Goal: Information Seeking & Learning: Learn about a topic

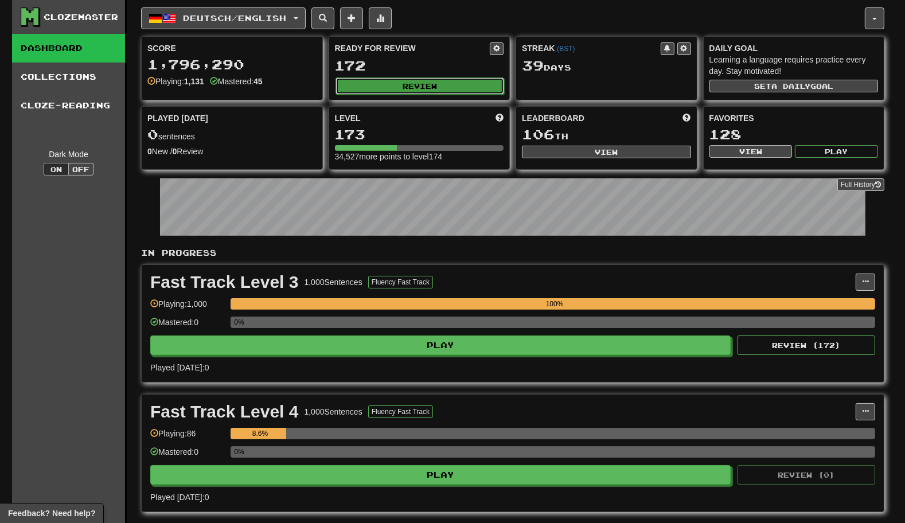
click at [404, 81] on button "Review" at bounding box center [420, 85] width 169 height 17
select select "********"
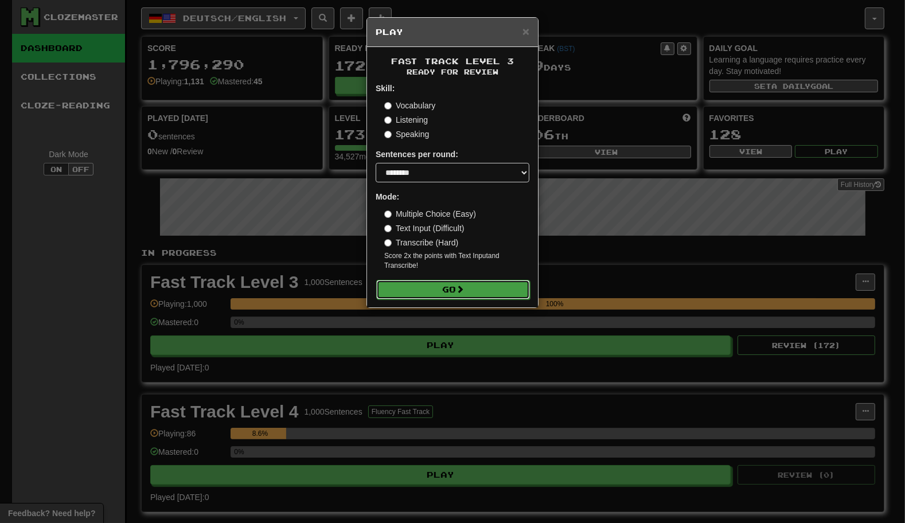
click at [461, 289] on span at bounding box center [460, 289] width 8 height 8
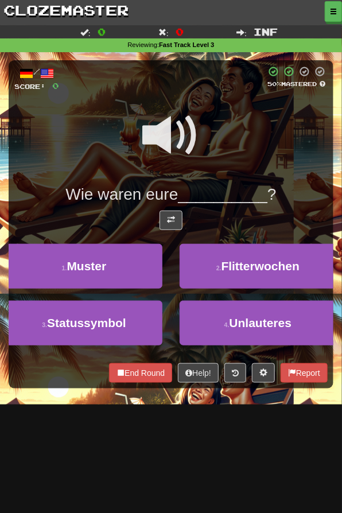
click at [171, 263] on div "2 . Flitterwochen" at bounding box center [258, 272] width 174 height 57
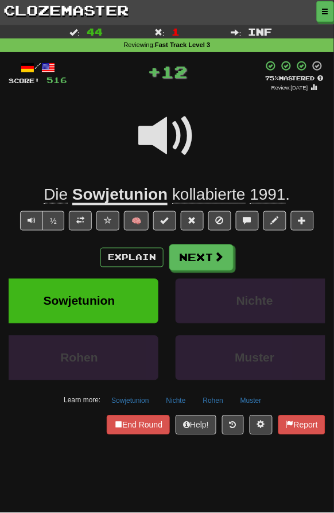
click at [181, 200] on span "kollabierte" at bounding box center [208, 194] width 73 height 18
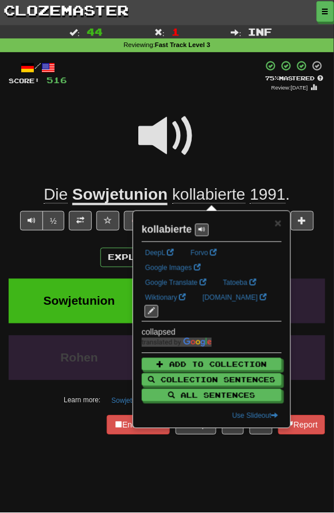
click at [301, 165] on div at bounding box center [167, 144] width 317 height 82
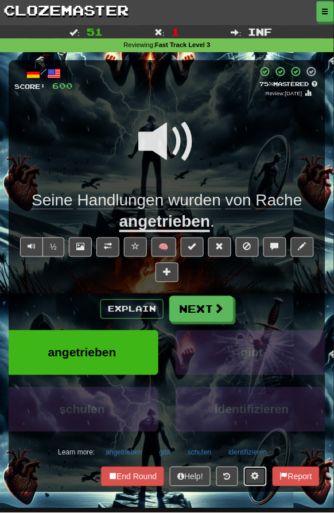
click at [254, 473] on span at bounding box center [255, 476] width 8 height 8
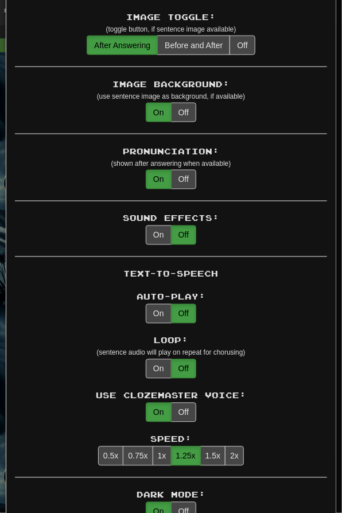
scroll to position [309, 0]
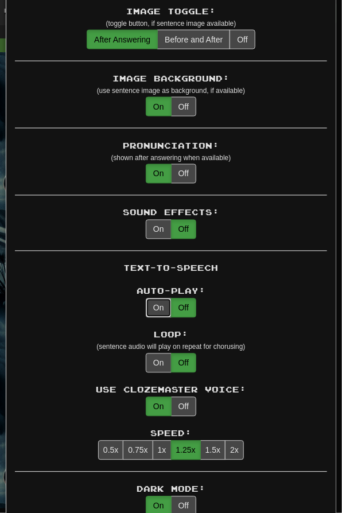
click at [158, 301] on button "On" at bounding box center [159, 308] width 26 height 20
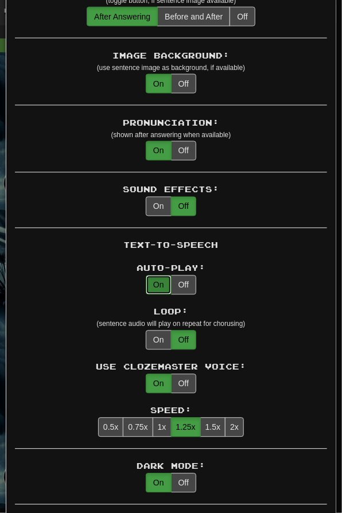
scroll to position [333, 0]
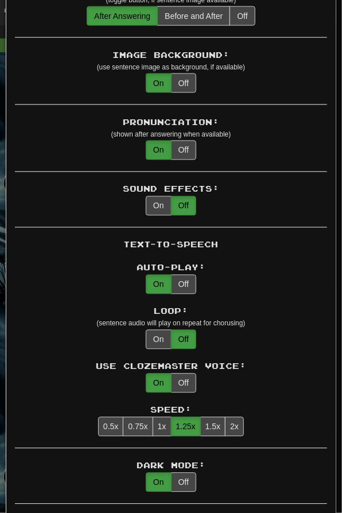
click at [256, 339] on div "Loop: (sentence audio will play on repeat for chorusing) On Off" at bounding box center [171, 328] width 312 height 44
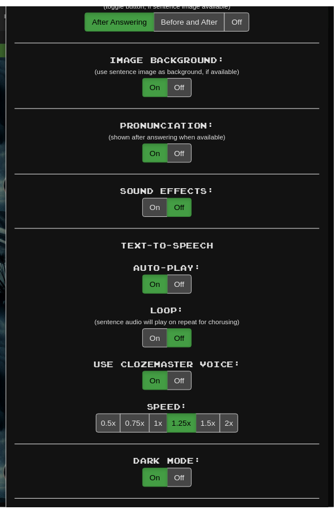
scroll to position [0, 0]
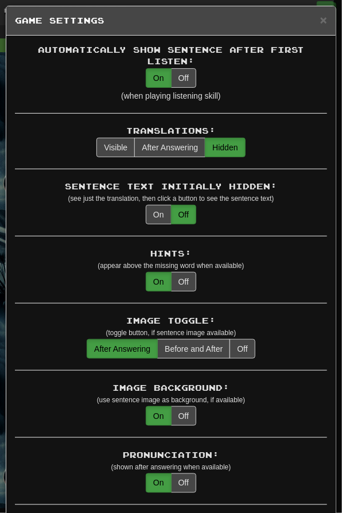
click at [310, 14] on div "× Game Settings" at bounding box center [170, 20] width 329 height 29
click at [320, 19] on span "×" at bounding box center [323, 19] width 7 height 13
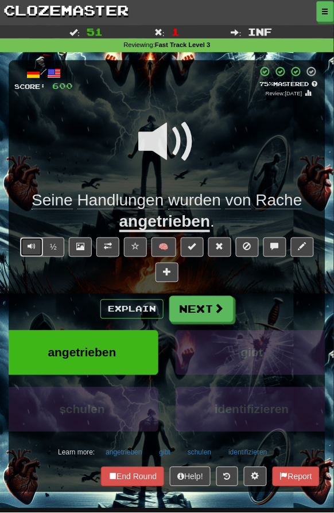
click at [37, 240] on button "Text-to-speech controls" at bounding box center [31, 247] width 23 height 20
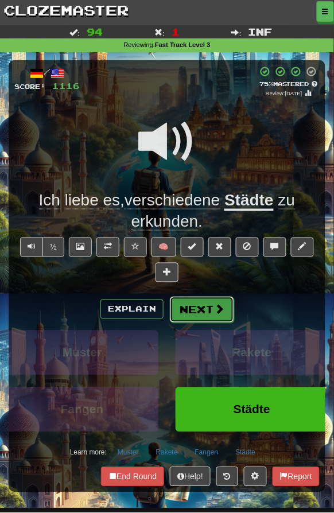
click at [190, 312] on button "Next" at bounding box center [202, 310] width 64 height 26
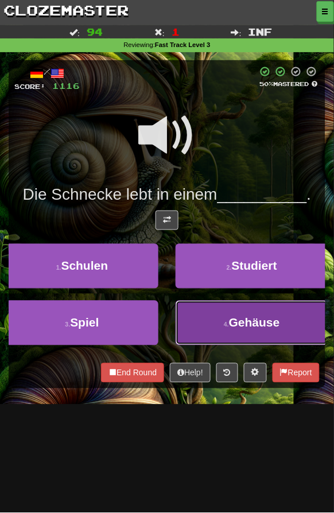
click at [185, 322] on button "4 . Gehäuse" at bounding box center [252, 323] width 153 height 45
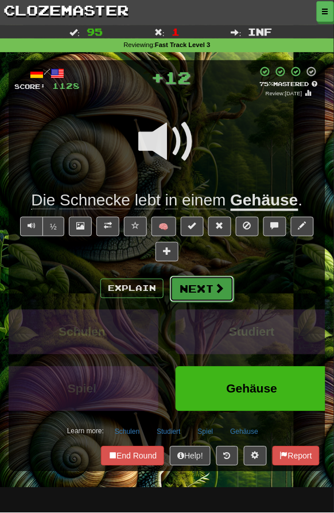
click at [201, 283] on button "Next" at bounding box center [202, 289] width 64 height 26
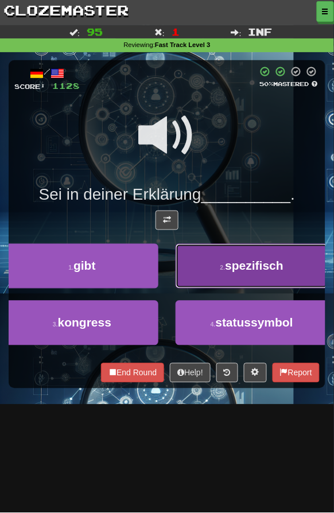
click at [200, 283] on button "2 . spezifisch" at bounding box center [252, 266] width 153 height 45
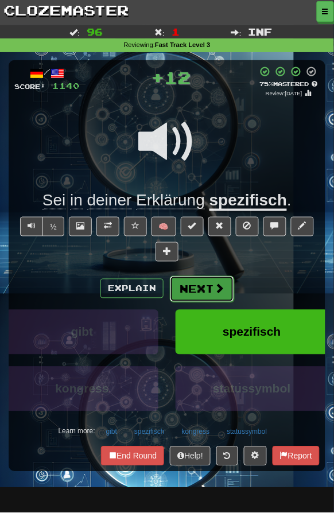
click at [201, 281] on button "Next" at bounding box center [202, 289] width 64 height 26
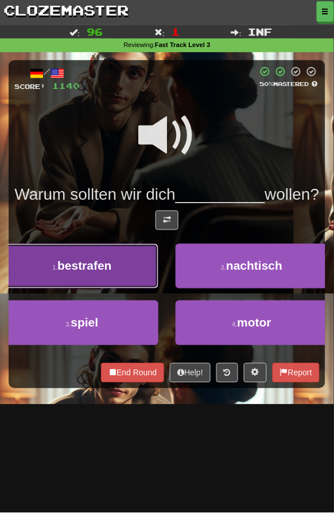
click at [148, 289] on button "1 . bestrafen" at bounding box center [82, 266] width 153 height 45
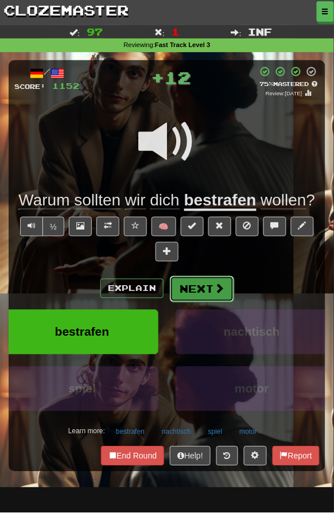
click at [180, 295] on button "Next" at bounding box center [202, 289] width 64 height 26
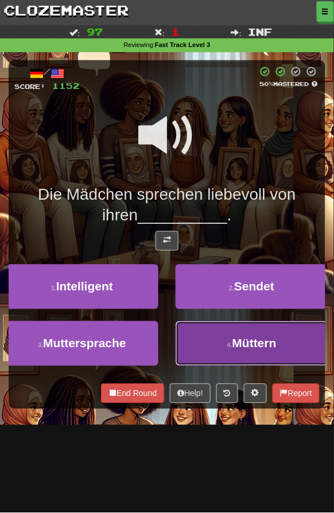
click at [181, 328] on button "4 . Müttern" at bounding box center [252, 343] width 153 height 45
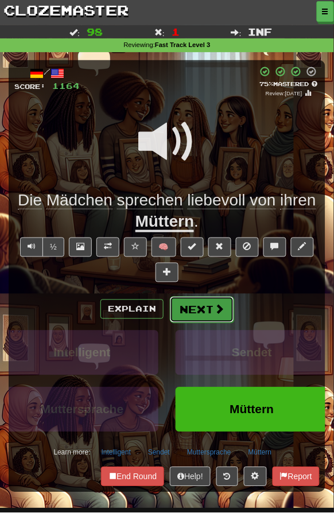
click at [184, 308] on button "Next" at bounding box center [202, 310] width 64 height 26
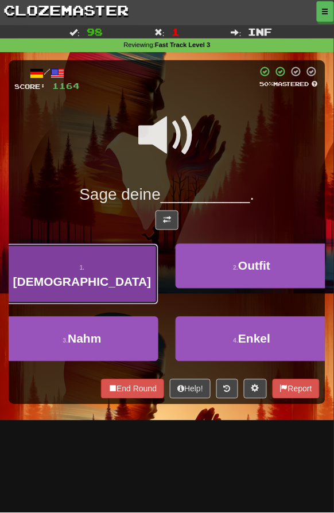
click at [137, 272] on button "1 . Gebete" at bounding box center [82, 274] width 153 height 61
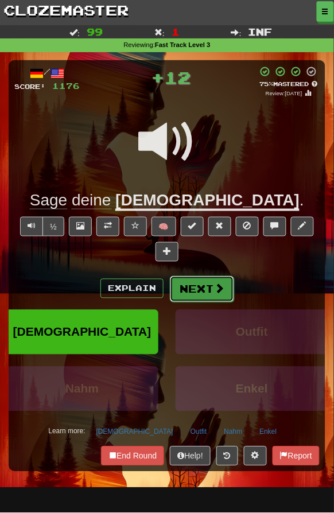
click at [187, 286] on button "Next" at bounding box center [202, 289] width 64 height 26
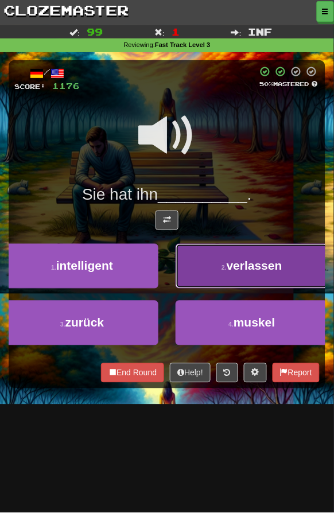
click at [181, 264] on button "2 . verlassen" at bounding box center [252, 266] width 153 height 45
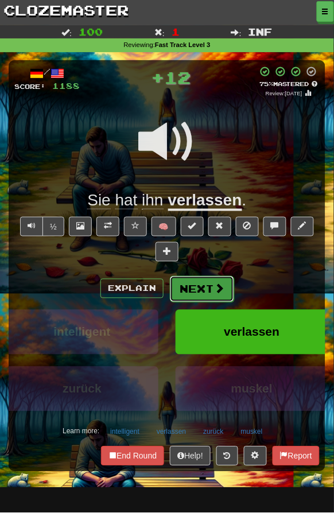
click at [182, 290] on button "Next" at bounding box center [202, 289] width 64 height 26
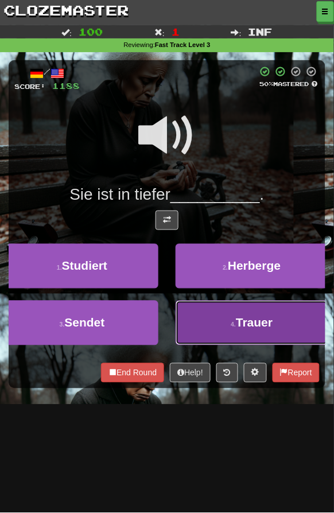
click at [179, 312] on button "4 . Trauer" at bounding box center [252, 323] width 153 height 45
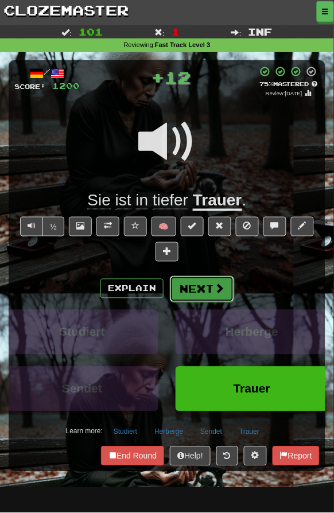
click at [176, 291] on button "Next" at bounding box center [202, 289] width 64 height 26
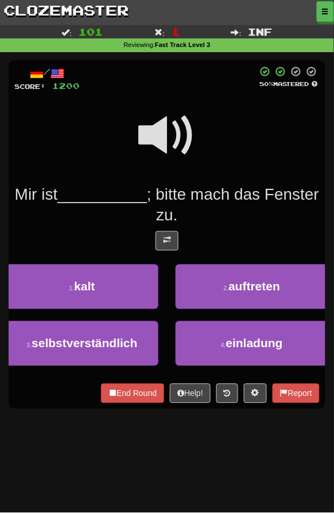
click at [161, 291] on div "1 . kalt" at bounding box center [82, 292] width 170 height 57
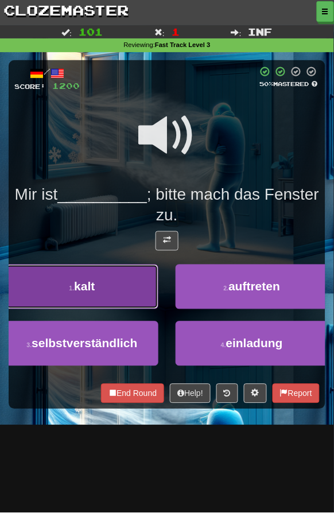
click at [154, 291] on button "1 . kalt" at bounding box center [82, 286] width 153 height 45
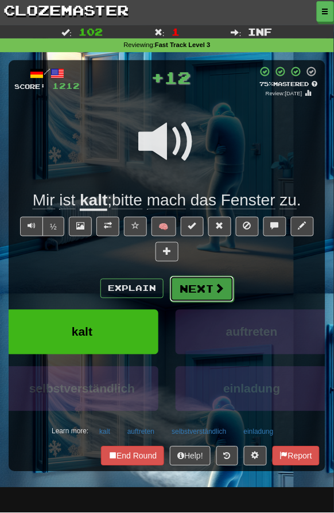
click at [174, 290] on button "Next" at bounding box center [202, 289] width 64 height 26
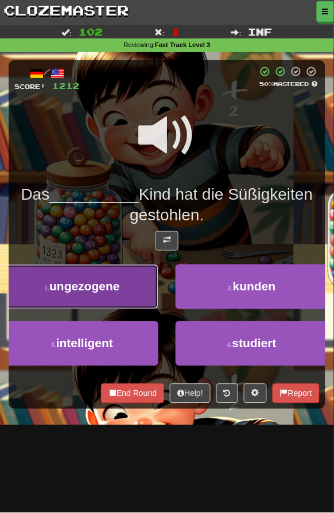
click at [158, 289] on button "1 . ungezogene" at bounding box center [82, 286] width 153 height 45
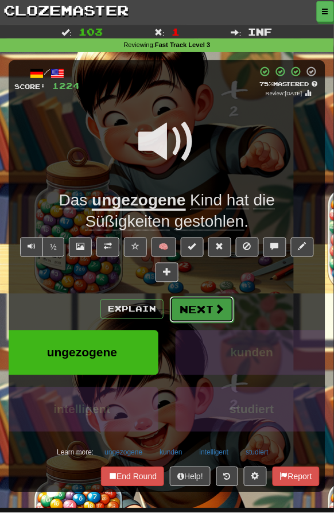
click at [192, 298] on button "Next" at bounding box center [202, 310] width 64 height 26
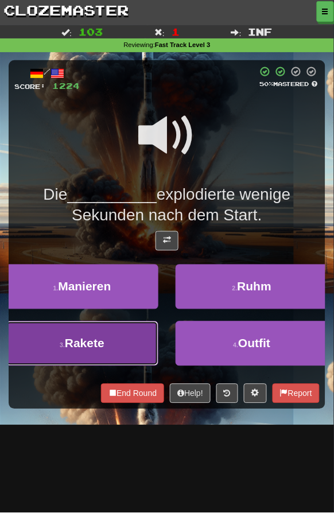
click at [132, 328] on button "3 . Rakete" at bounding box center [82, 343] width 153 height 45
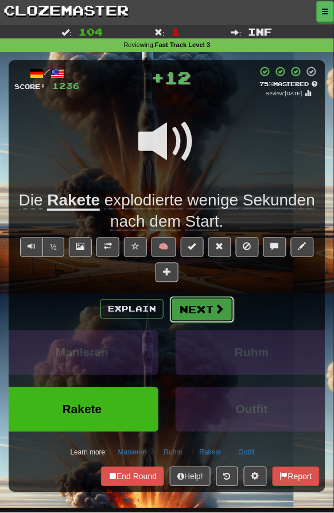
click at [185, 305] on button "Next" at bounding box center [202, 310] width 64 height 26
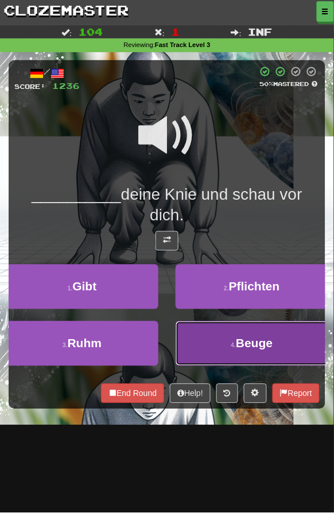
click at [181, 325] on button "4 . Beuge" at bounding box center [252, 343] width 153 height 45
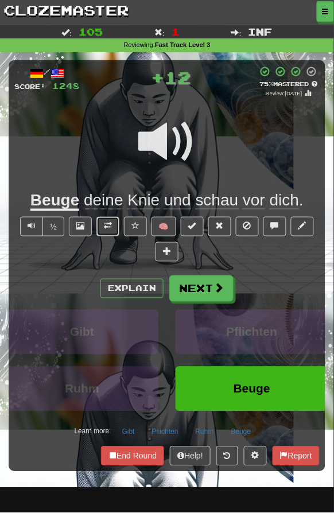
click at [110, 233] on button at bounding box center [107, 227] width 23 height 20
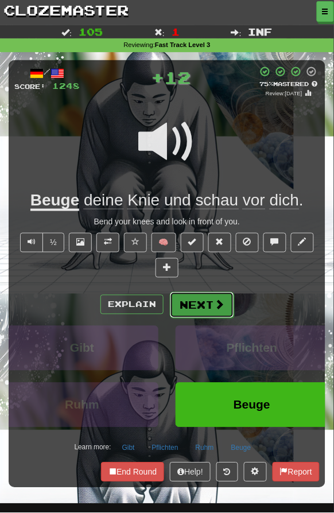
click at [214, 299] on span at bounding box center [219, 304] width 10 height 10
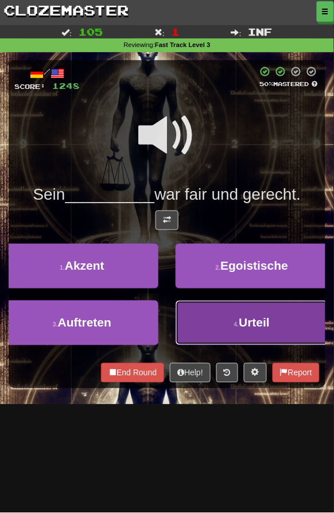
click at [183, 315] on button "4 . Urteil" at bounding box center [252, 323] width 153 height 45
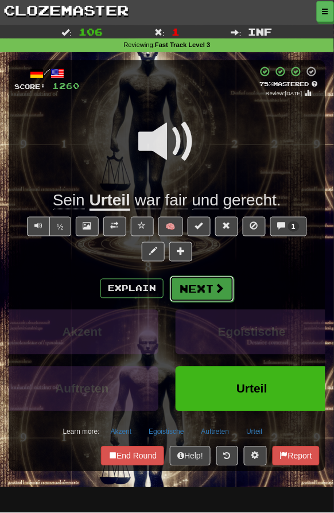
click at [194, 280] on button "Next" at bounding box center [202, 289] width 64 height 26
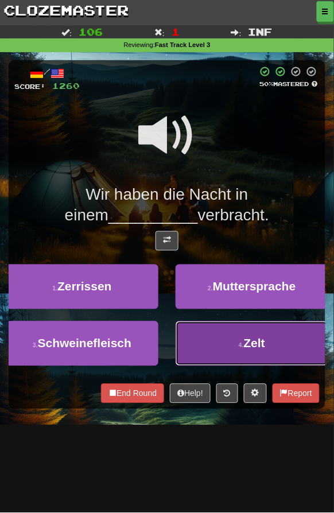
click at [193, 328] on button "4 . Zelt" at bounding box center [252, 343] width 153 height 45
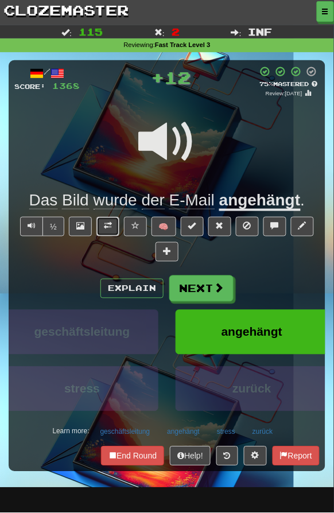
click at [100, 234] on button at bounding box center [107, 227] width 23 height 20
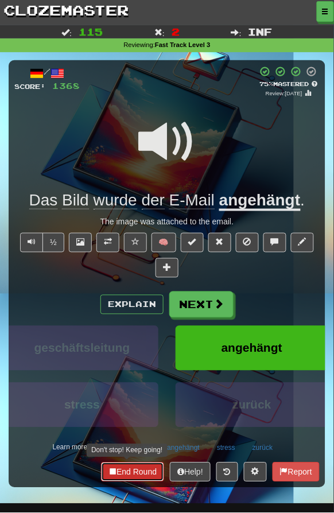
click at [141, 463] on button "End Round" at bounding box center [132, 472] width 63 height 20
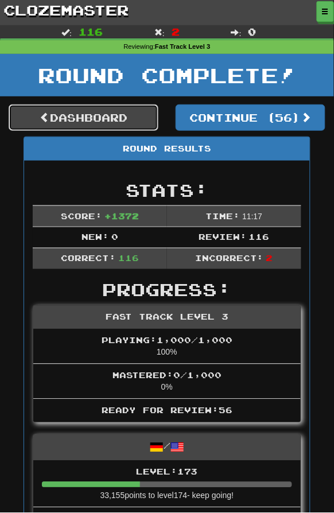
click at [132, 123] on link "Dashboard" at bounding box center [84, 117] width 150 height 26
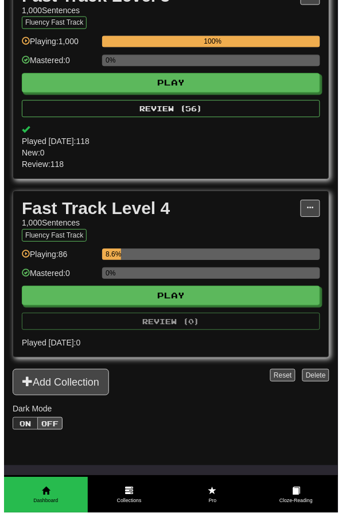
scroll to position [255, 0]
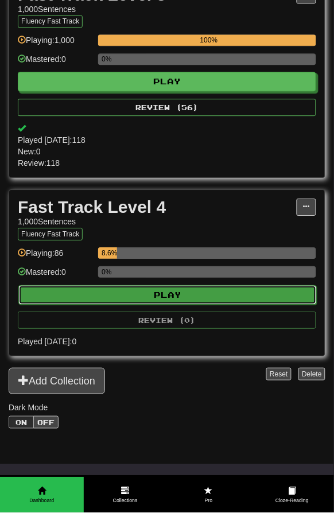
click at [154, 286] on button "Play" at bounding box center [167, 295] width 298 height 20
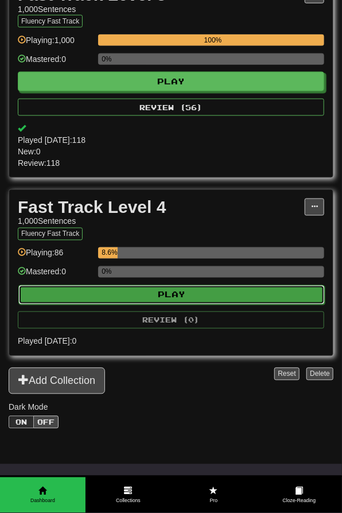
select select "********"
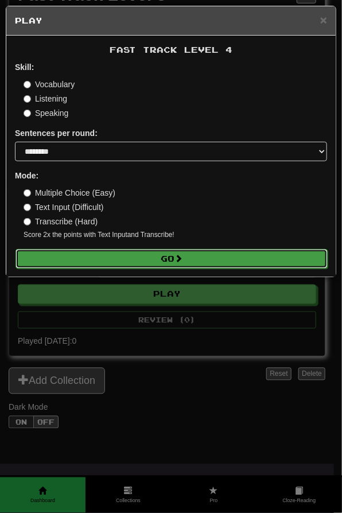
click at [178, 253] on button "Go" at bounding box center [171, 259] width 312 height 20
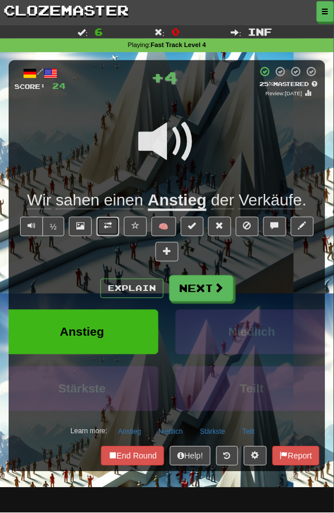
click at [114, 228] on button at bounding box center [107, 227] width 23 height 20
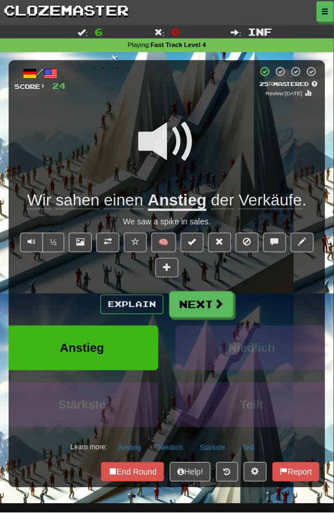
click at [163, 341] on div "Anstieg" at bounding box center [82, 354] width 170 height 57
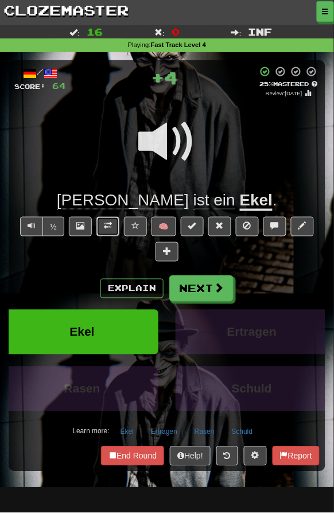
click at [109, 225] on span at bounding box center [108, 226] width 8 height 8
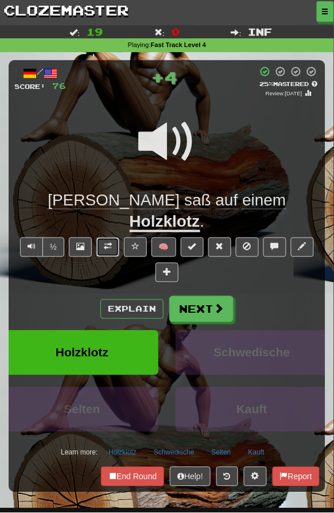
click at [111, 237] on button at bounding box center [107, 247] width 23 height 20
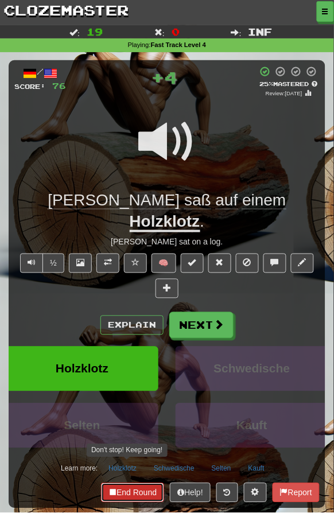
click at [138, 483] on button "End Round" at bounding box center [132, 493] width 63 height 20
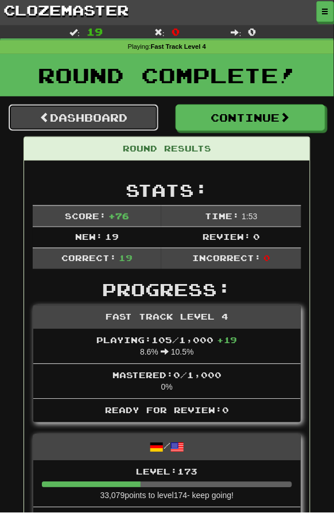
click at [115, 119] on link "Dashboard" at bounding box center [84, 117] width 150 height 26
